Goal: Transaction & Acquisition: Purchase product/service

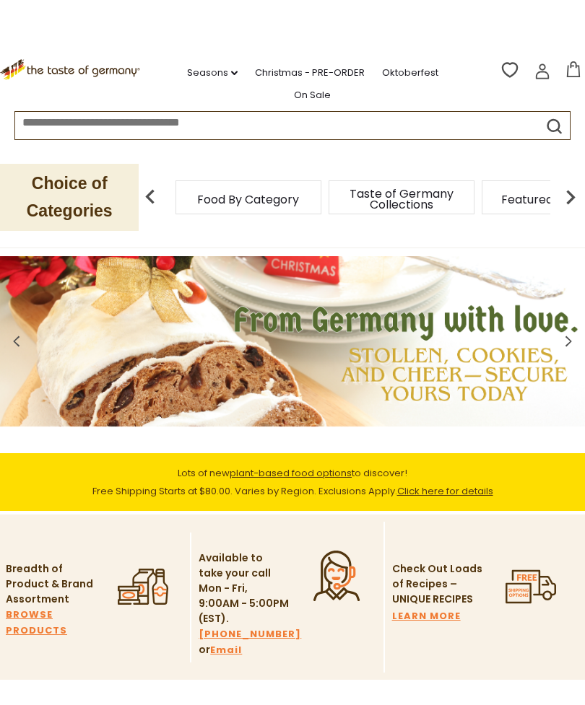
scroll to position [0, 4]
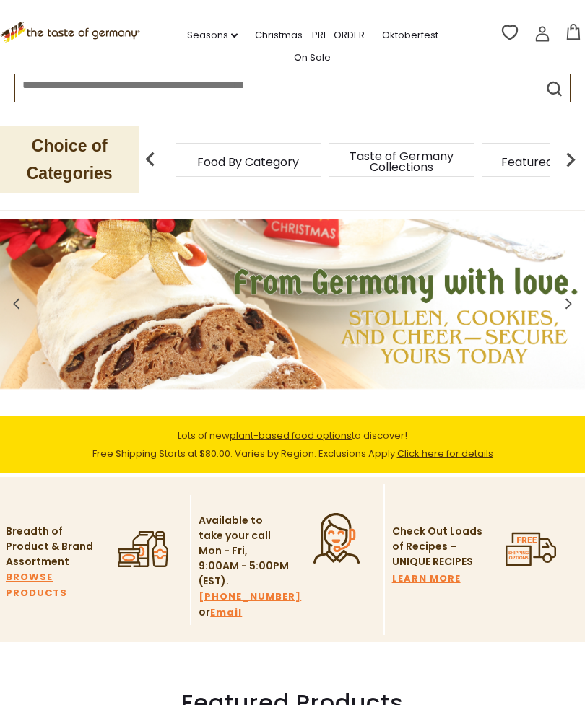
click at [328, 154] on div "Taste of Germany Collections" at bounding box center [401, 160] width 146 height 34
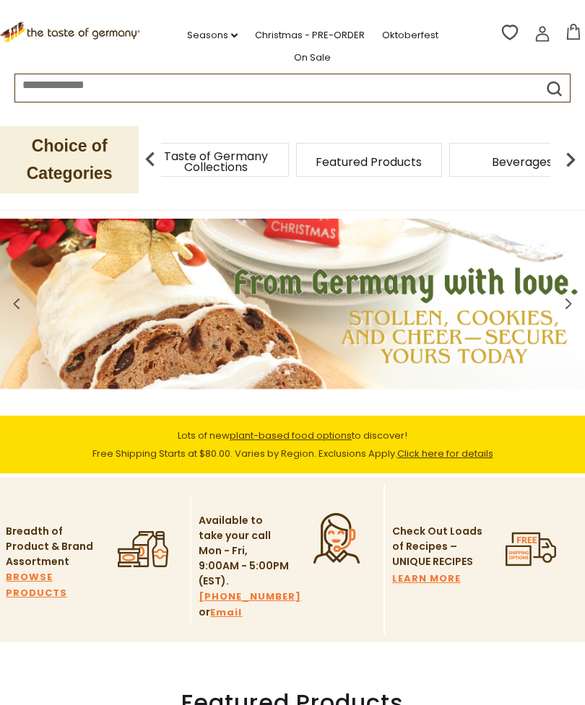
click at [154, 154] on img at bounding box center [150, 159] width 29 height 29
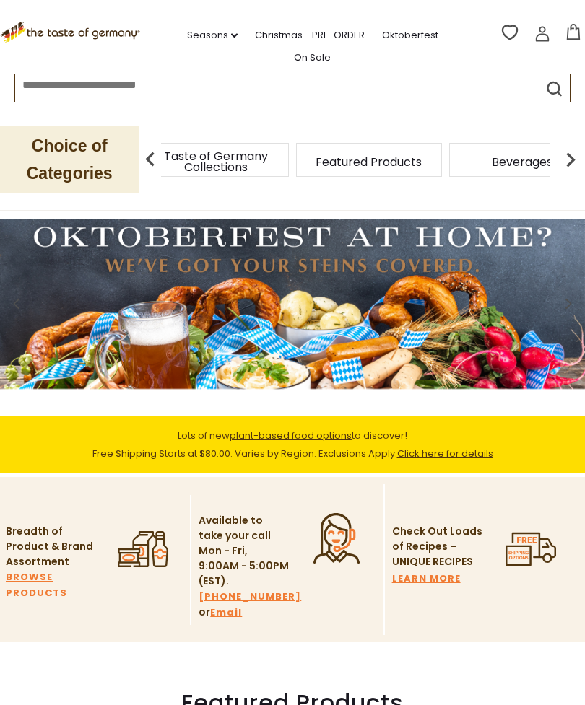
click at [251, 155] on div "Taste of Germany Collections" at bounding box center [216, 160] width 146 height 34
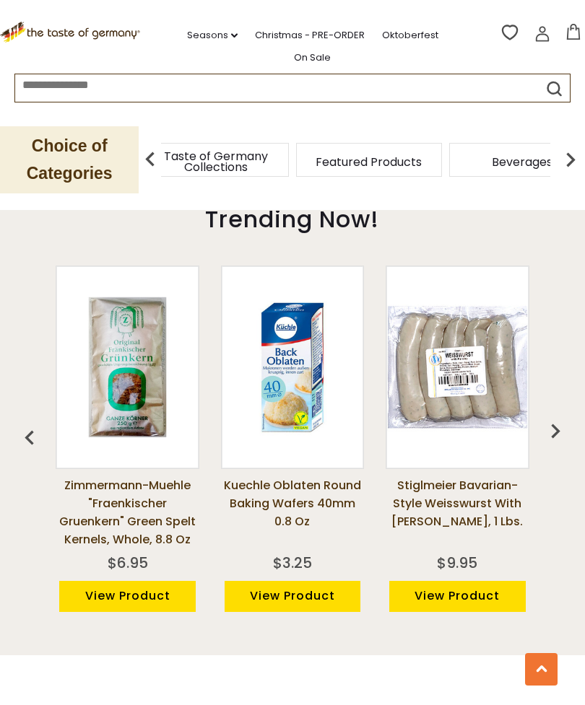
scroll to position [1022, 0]
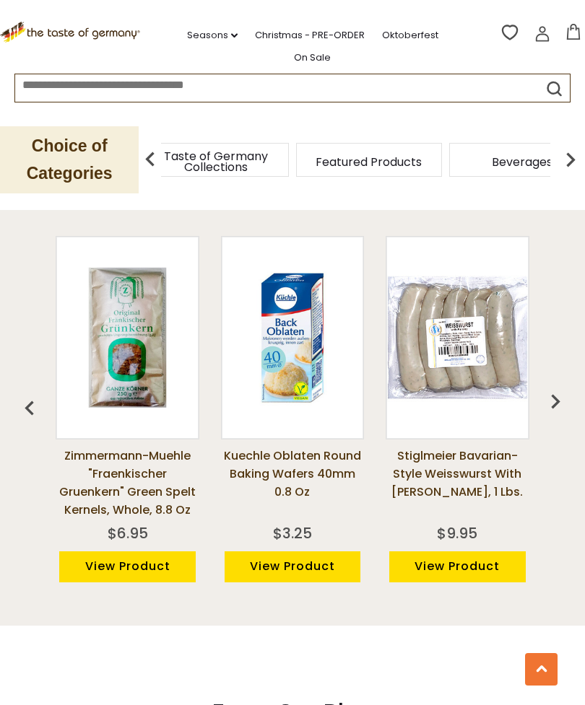
click at [489, 360] on img at bounding box center [457, 338] width 140 height 140
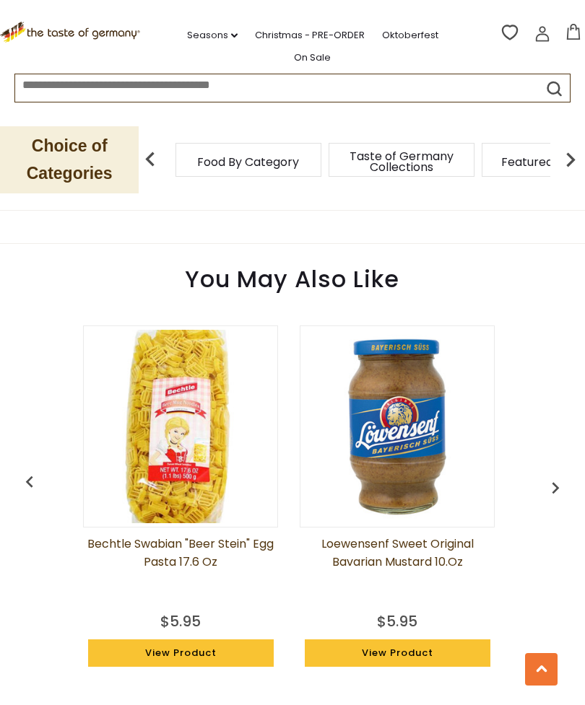
scroll to position [1106, 0]
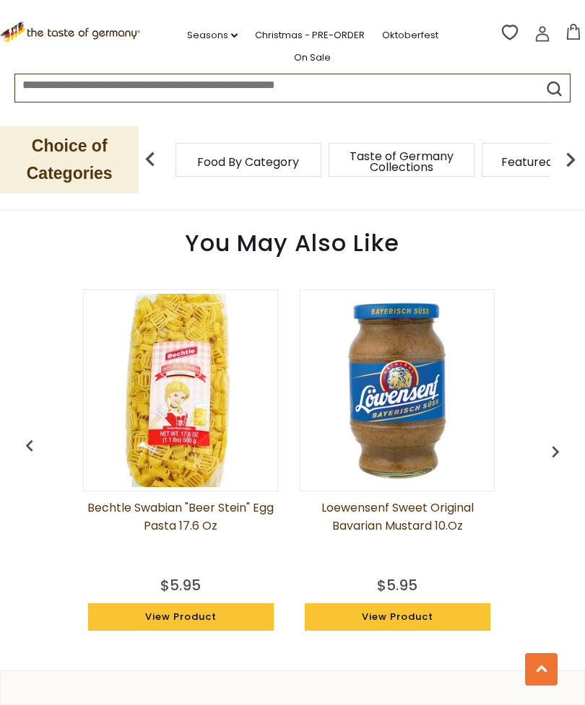
click at [551, 440] on img "button" at bounding box center [554, 451] width 23 height 23
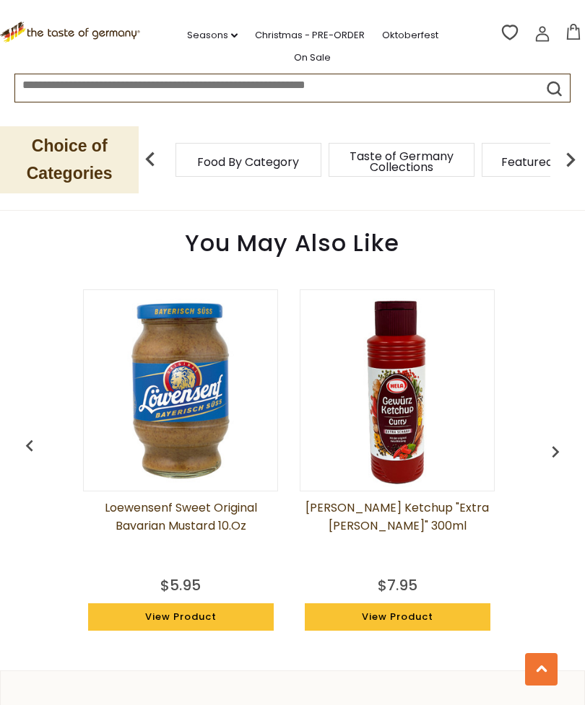
click at [561, 440] on img "button" at bounding box center [554, 451] width 23 height 23
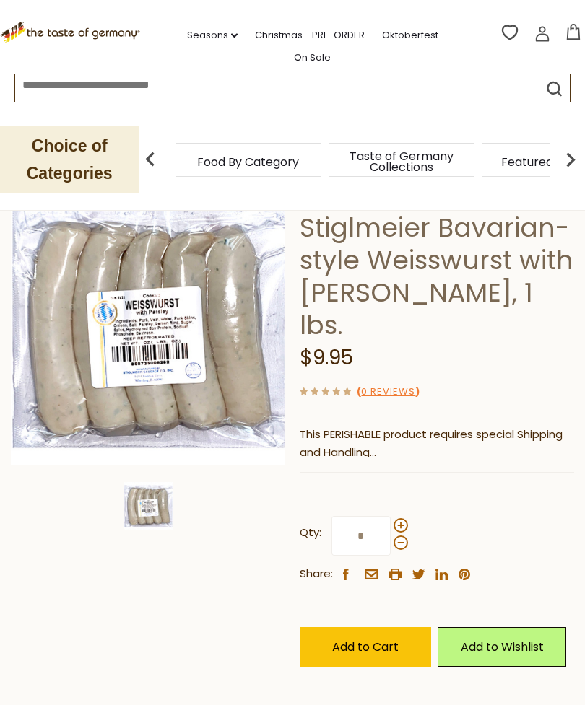
scroll to position [0, 0]
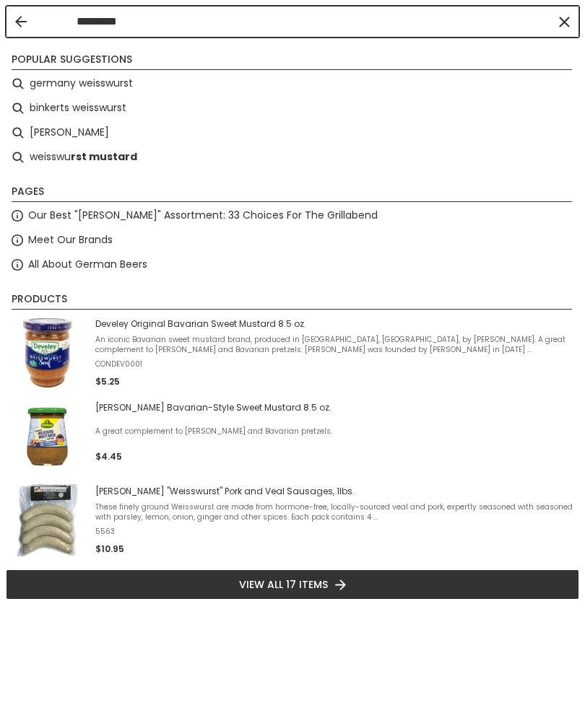
type input "**********"
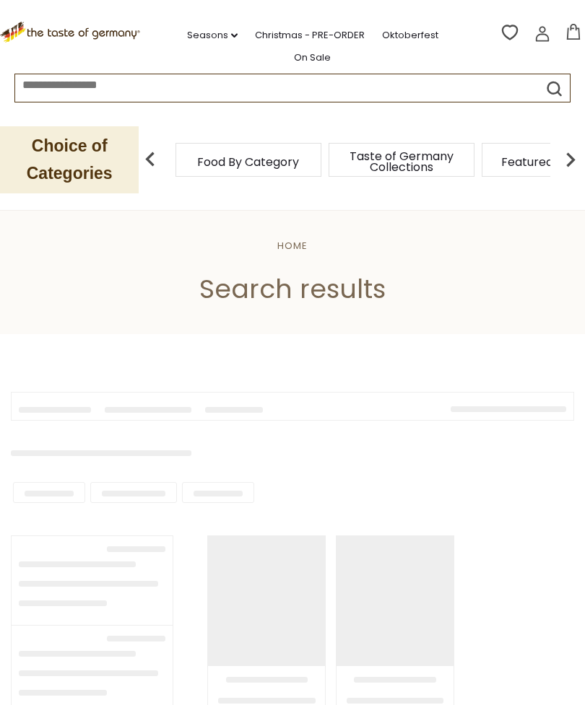
type input "**********"
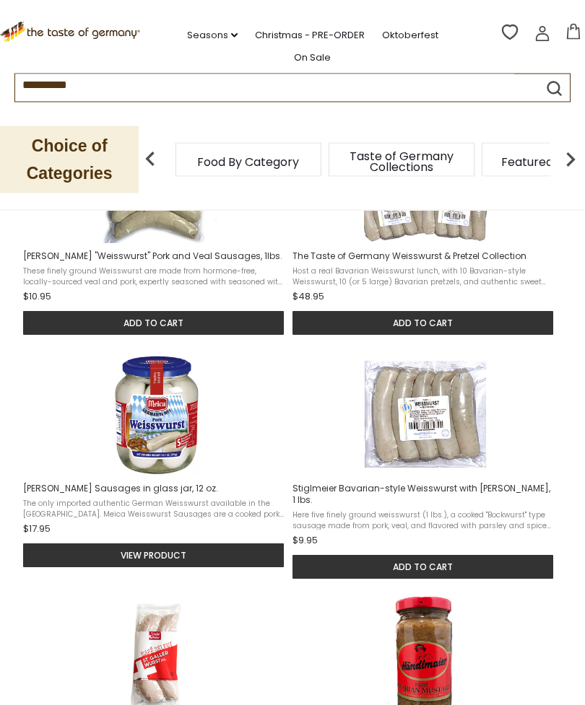
scroll to position [589, 0]
